Goal: Contribute content

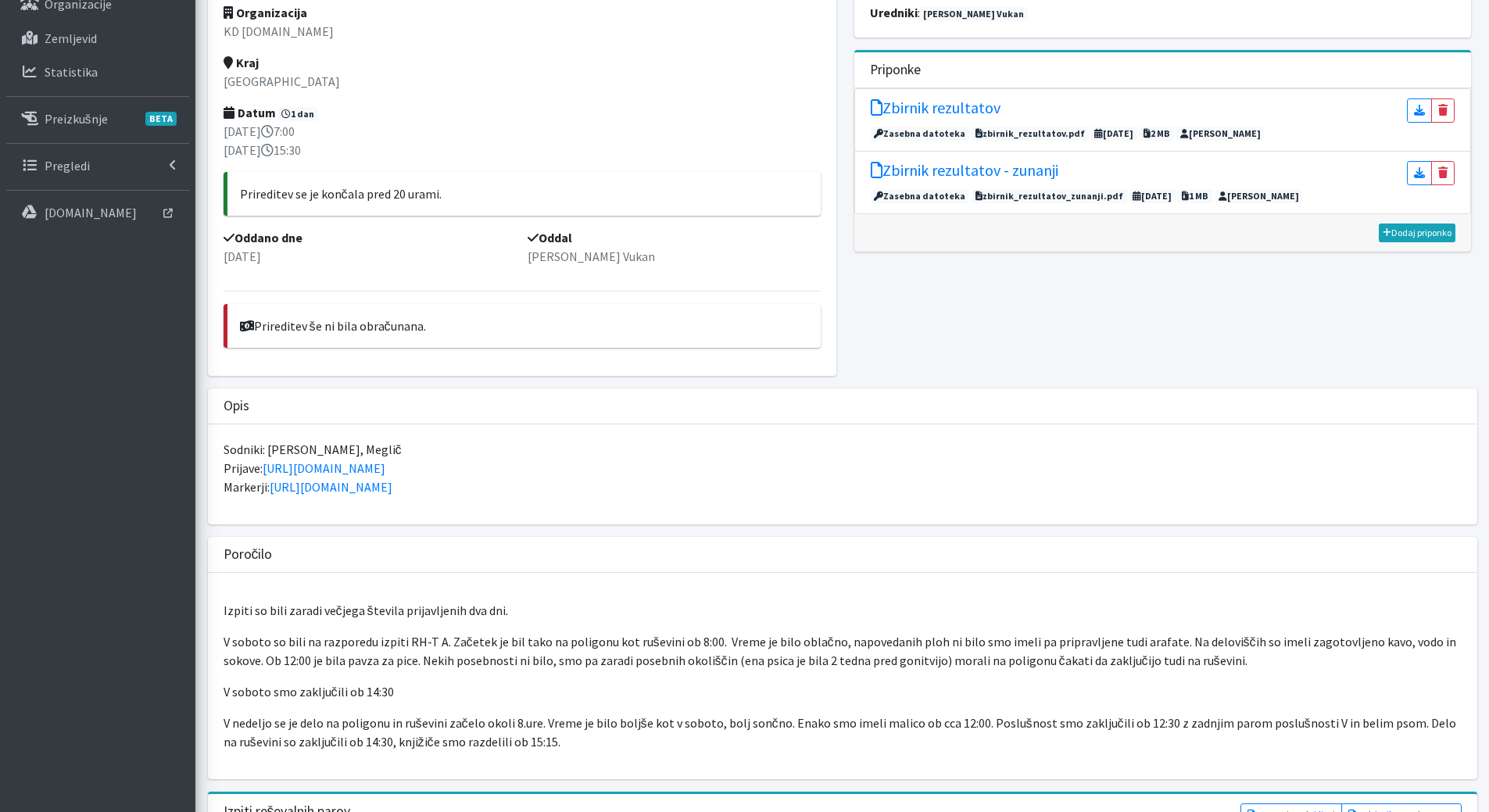
scroll to position [235, 0]
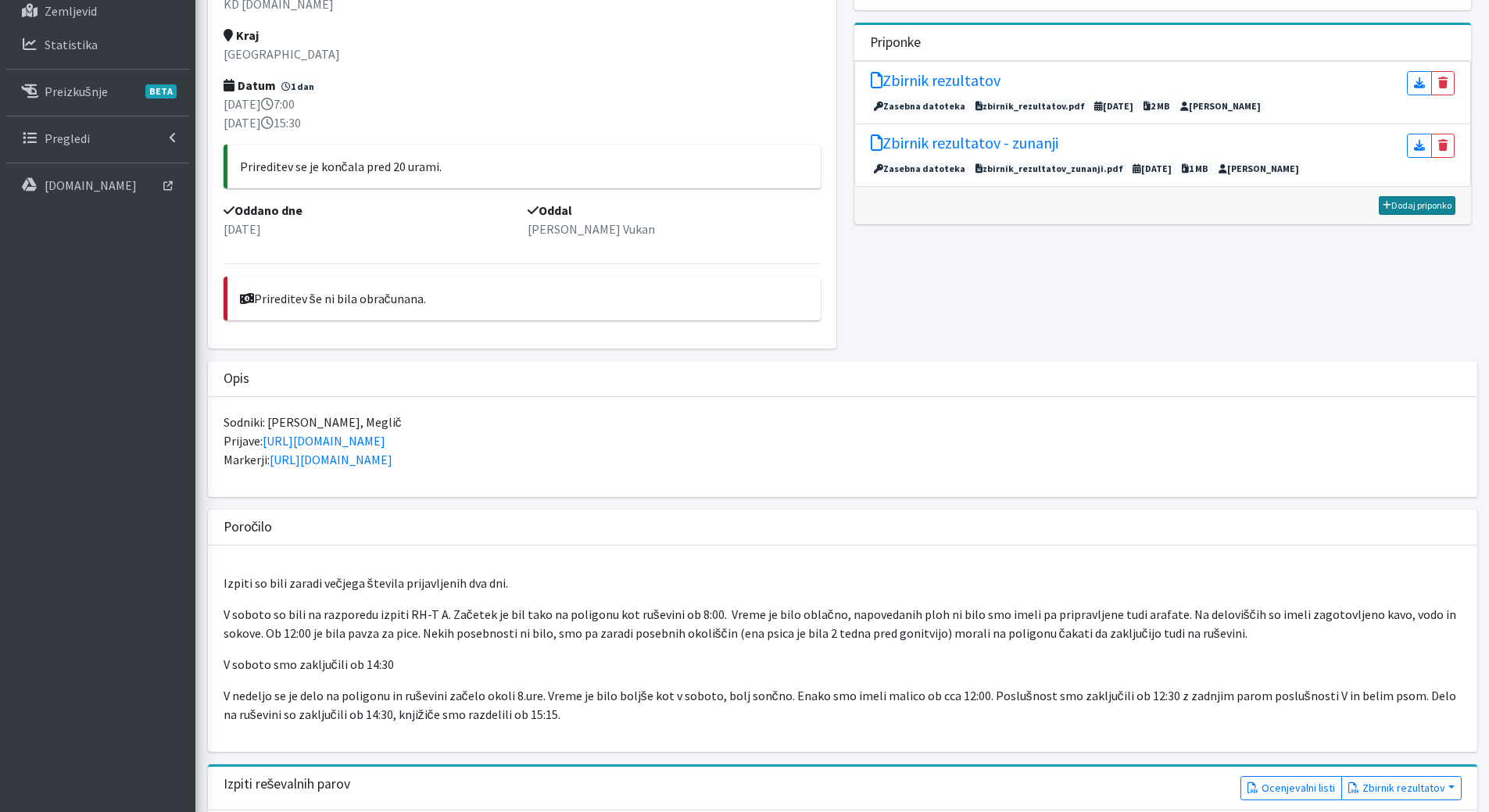
click at [1412, 203] on link "Dodaj priponko" at bounding box center [1417, 205] width 77 height 19
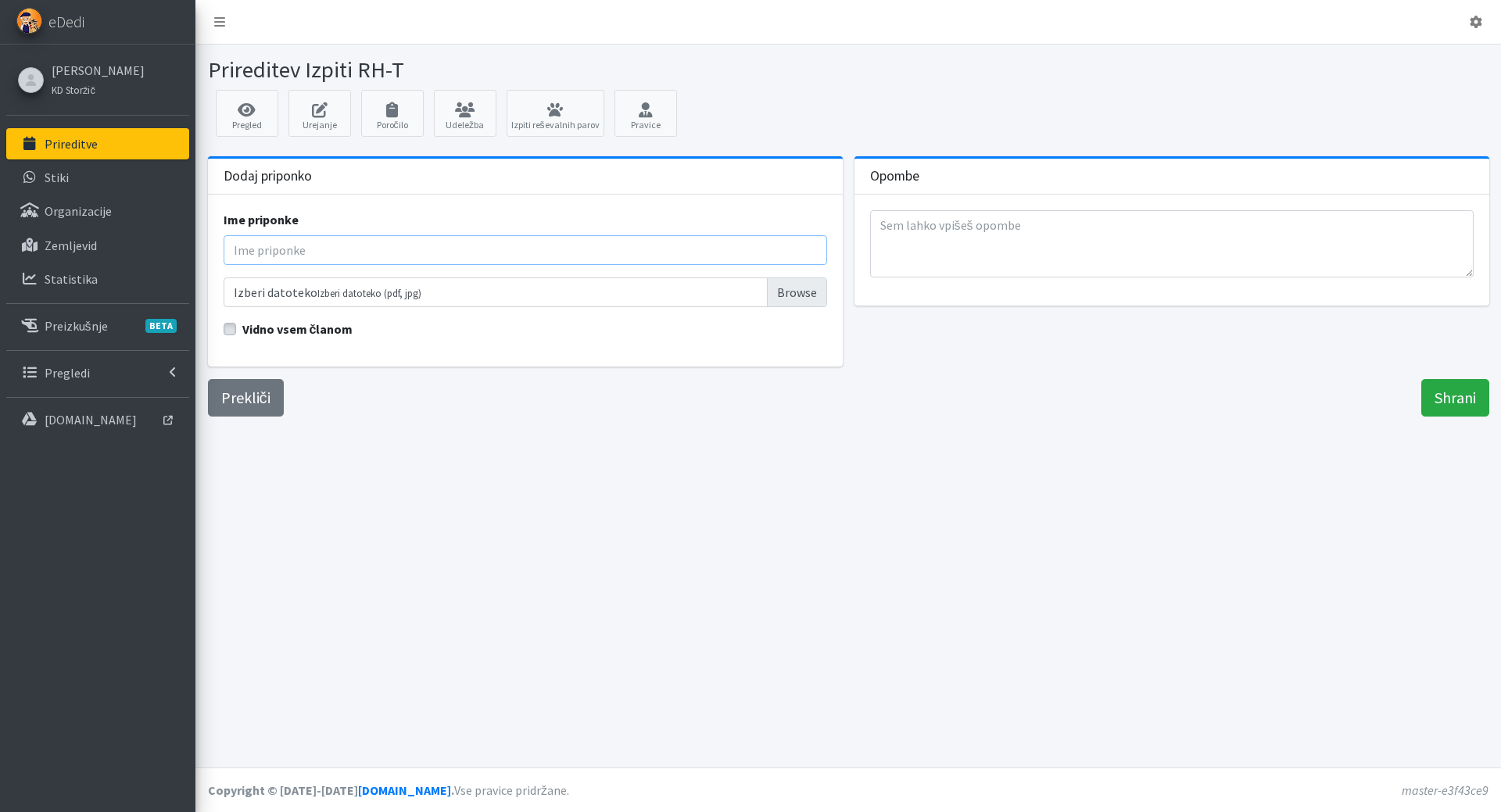
click at [341, 260] on input "Ime priponke" at bounding box center [526, 250] width 604 height 29
type input "Poročilo - sodnica Nolimal"
click at [792, 292] on input "Izberi datoteko Izberi datoteko (pdf, jpg)" at bounding box center [526, 293] width 604 height 29
type input "C:\fakepath\Porocilo sodnice Nolimal - izpiti SARSI september 2025.pdf"
click at [243, 334] on label "Vidno vsem članom" at bounding box center [298, 329] width 111 height 19
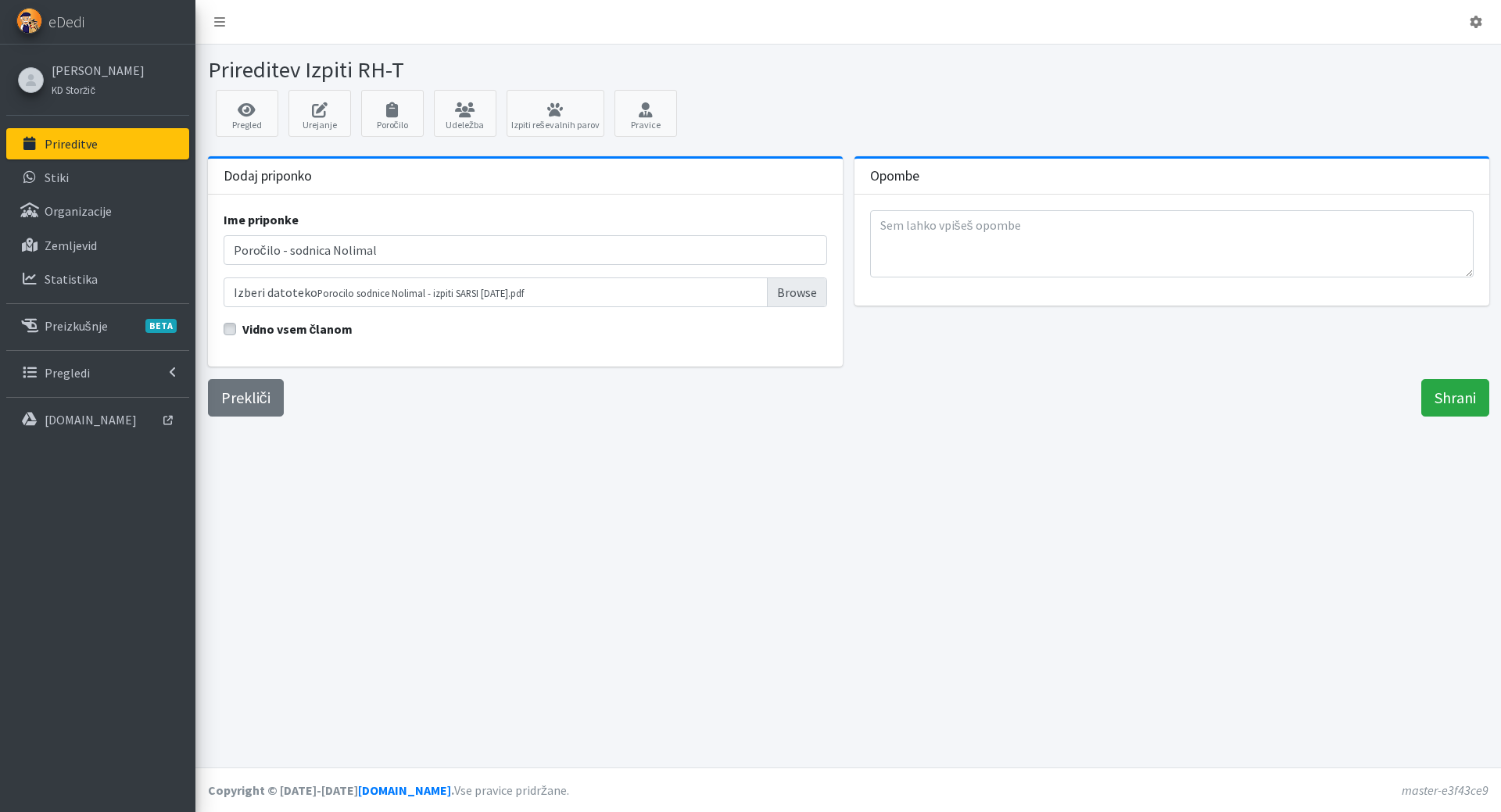
click at [228, 334] on input "Vidno vsem članom" at bounding box center [230, 328] width 13 height 16
checkbox input "true"
click at [1444, 403] on input "Shrani" at bounding box center [1455, 398] width 68 height 37
